Goal: Task Accomplishment & Management: Use online tool/utility

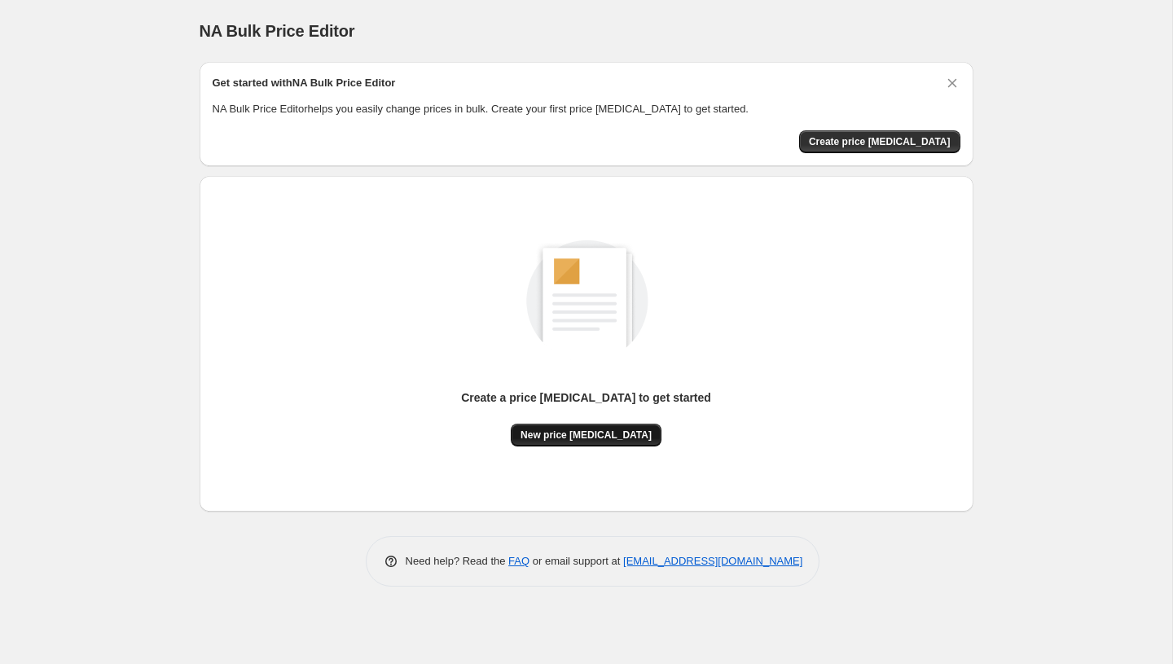
click at [594, 440] on span "New price [MEDICAL_DATA]" at bounding box center [586, 435] width 131 height 13
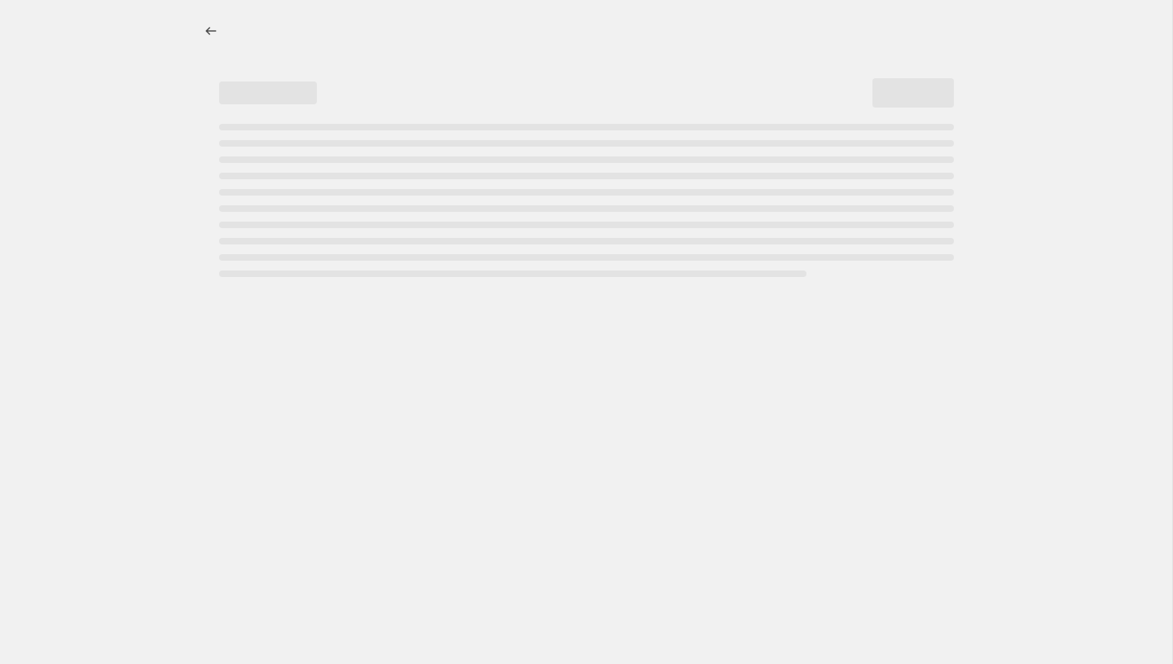
select select "percentage"
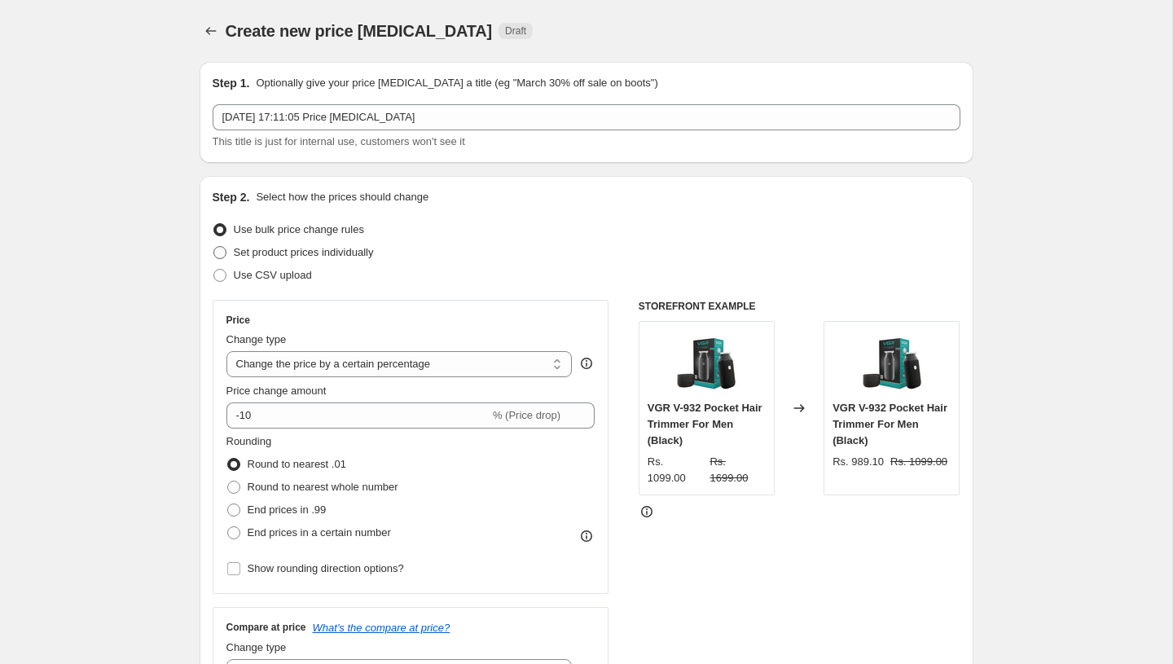
click at [218, 255] on span at bounding box center [220, 252] width 13 height 13
click at [214, 247] on input "Set product prices individually" at bounding box center [214, 246] width 1 height 1
radio input "true"
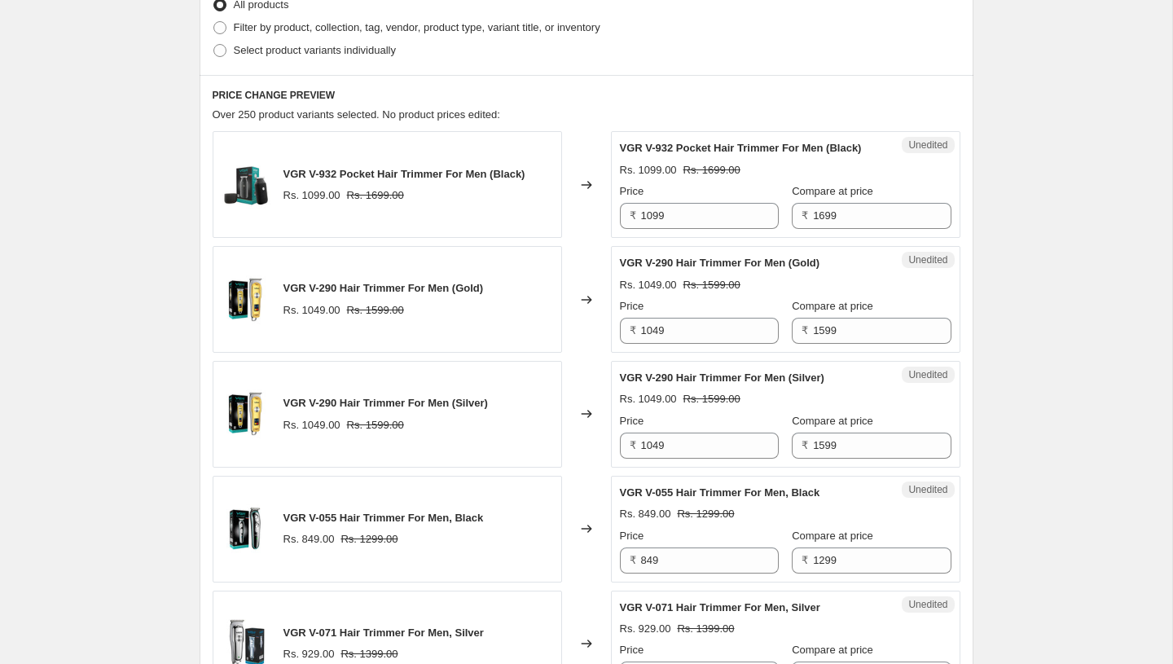
scroll to position [414, 0]
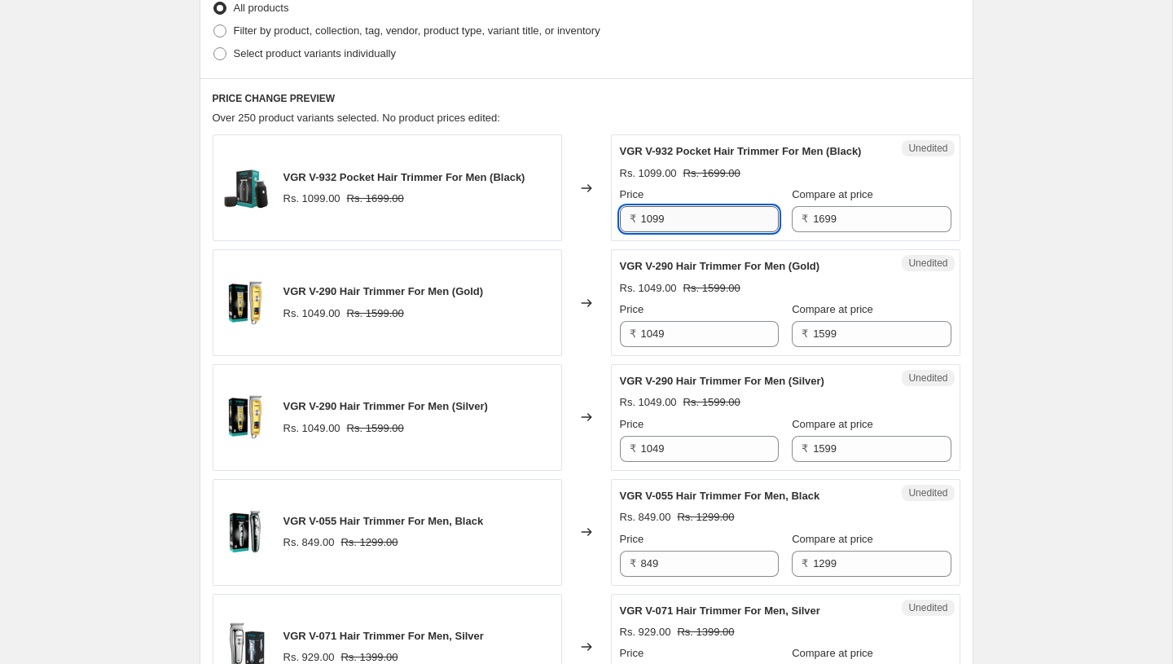
click at [692, 229] on input "1099" at bounding box center [710, 219] width 138 height 26
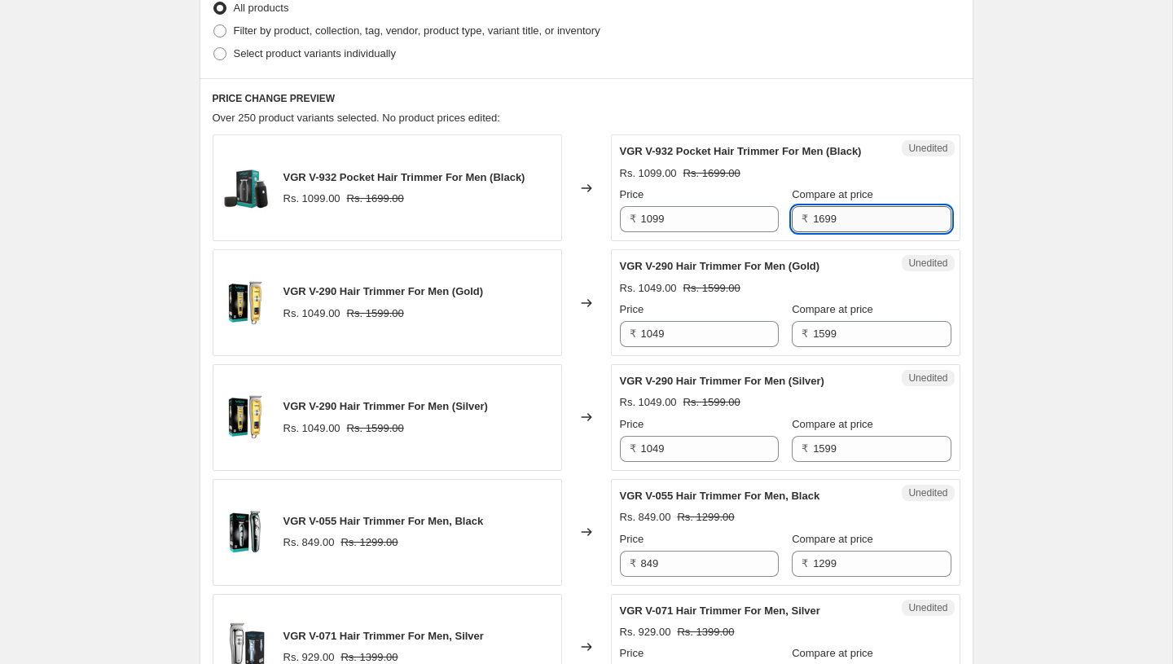
click at [830, 230] on input "1699" at bounding box center [882, 219] width 138 height 26
click at [932, 270] on span "Unedited" at bounding box center [928, 263] width 39 height 13
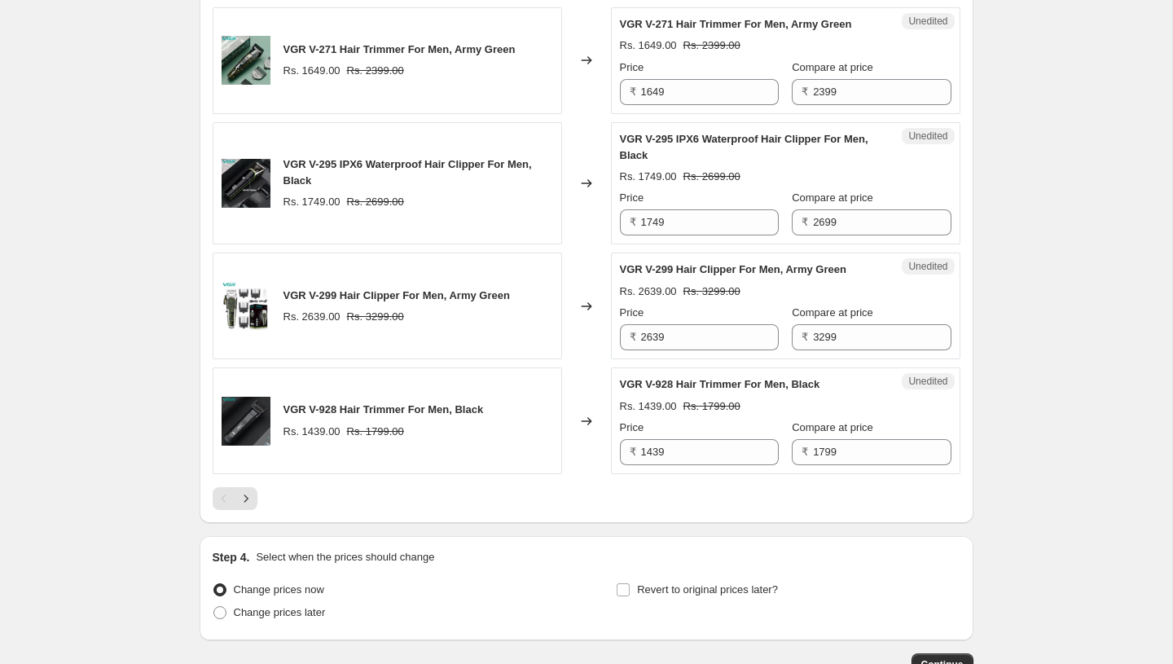
scroll to position [2521, 0]
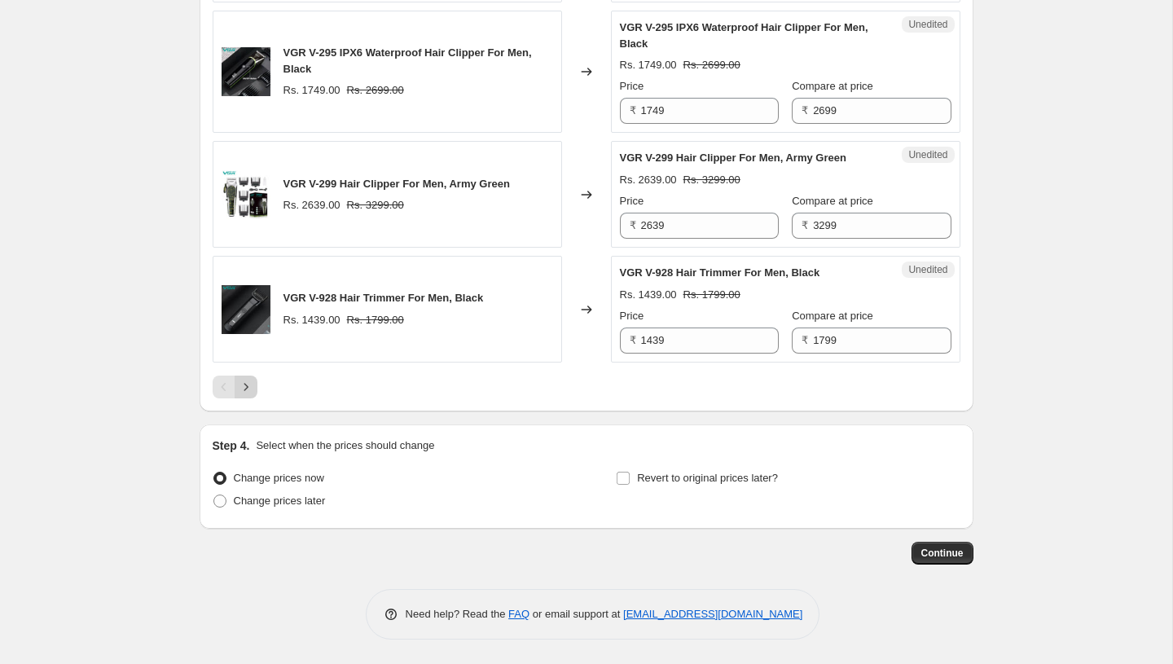
click at [244, 391] on icon "Next" at bounding box center [246, 387] width 16 height 16
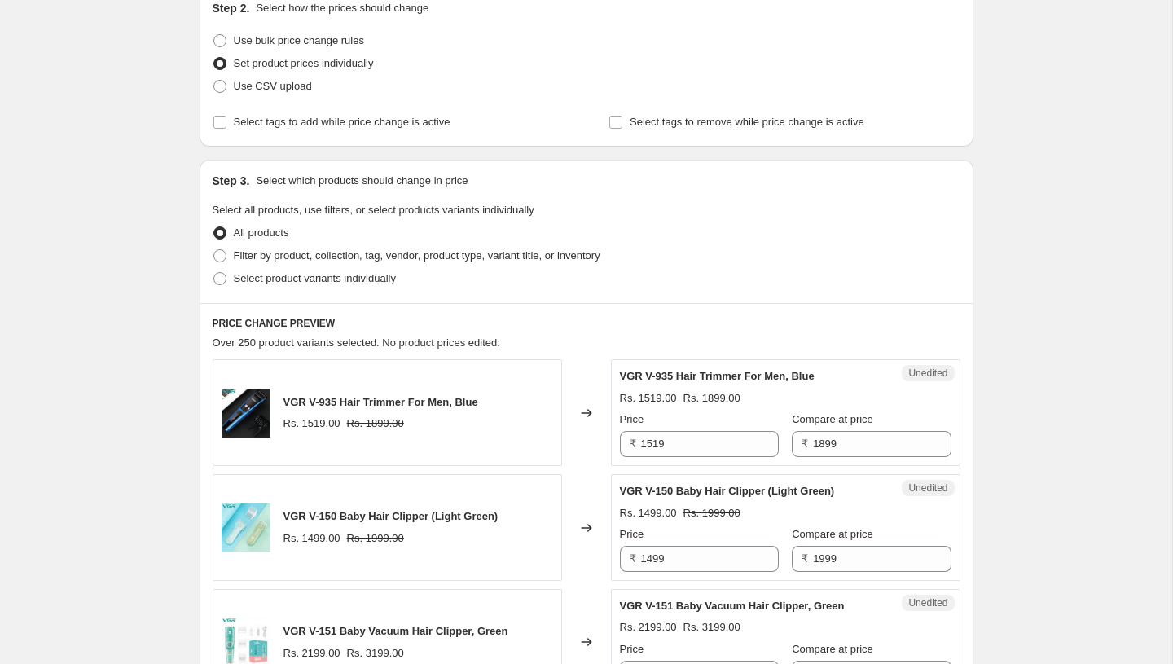
scroll to position [0, 0]
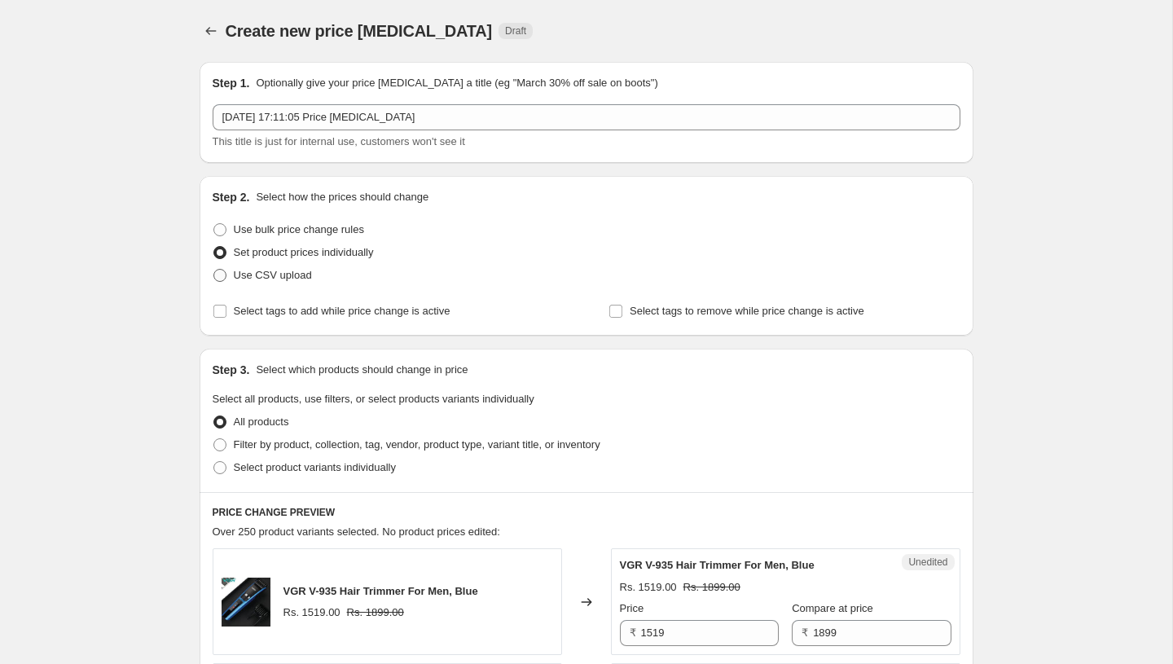
click at [223, 275] on span at bounding box center [220, 275] width 13 height 13
click at [214, 270] on input "Use CSV upload" at bounding box center [214, 269] width 1 height 1
radio input "true"
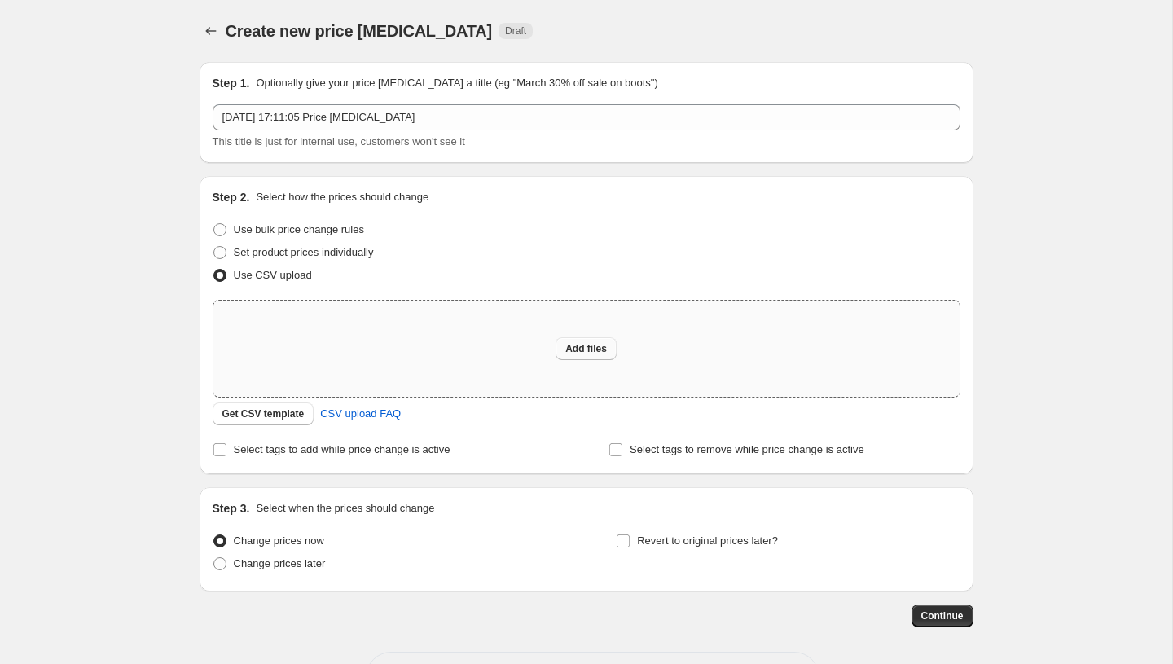
click at [584, 354] on span "Add files" at bounding box center [587, 348] width 42 height 13
click at [283, 418] on span "Get CSV template" at bounding box center [263, 413] width 82 height 13
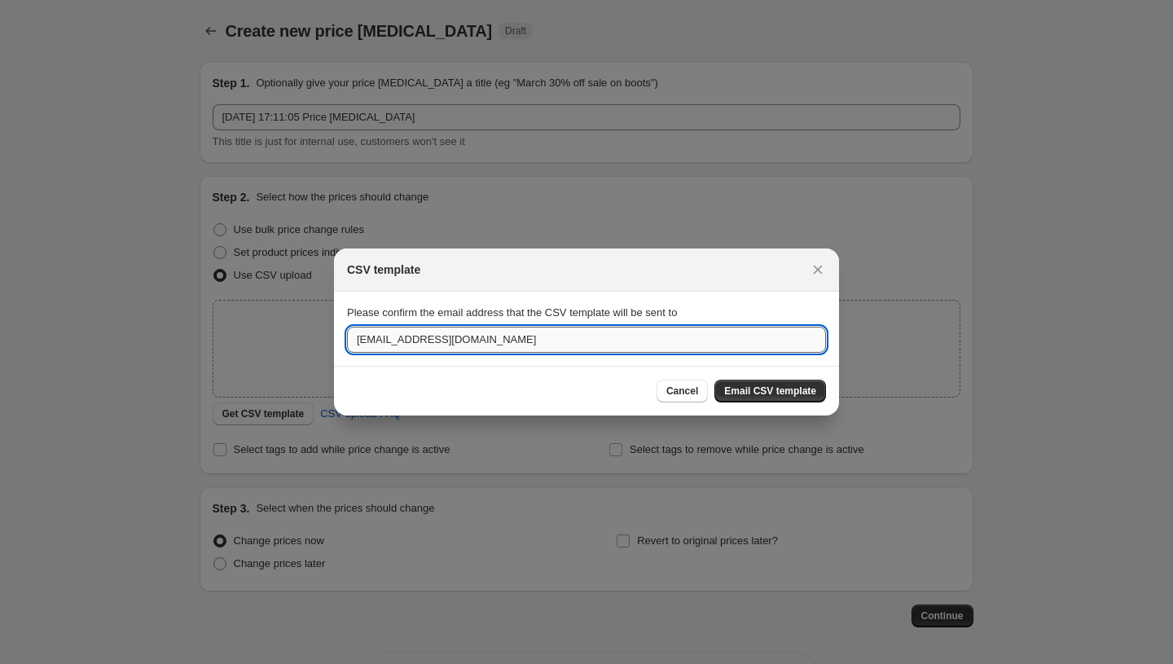
click at [515, 342] on input "customercare@vgrofficial.in" at bounding box center [586, 340] width 479 height 26
type input "saurabh@leplgroup.com"
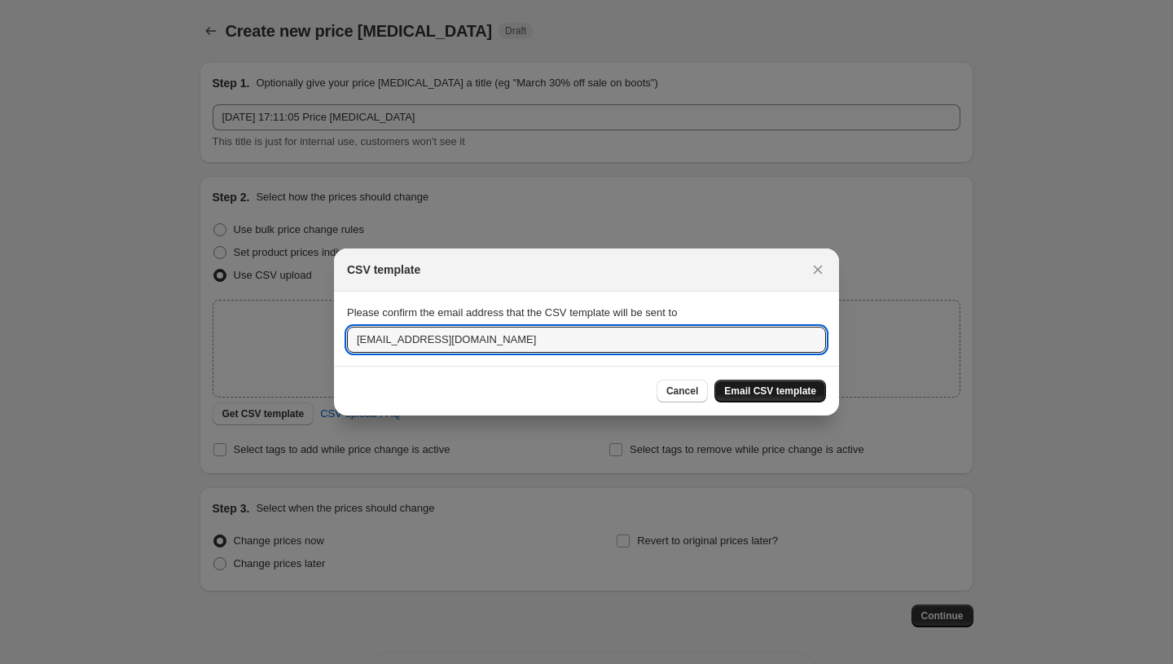
click at [782, 392] on span "Email CSV template" at bounding box center [770, 391] width 92 height 13
